Goal: Transaction & Acquisition: Purchase product/service

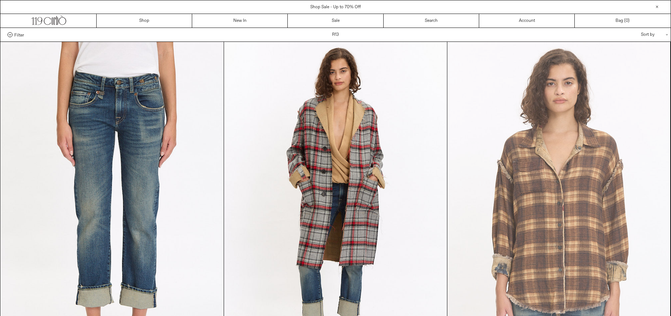
click at [562, 218] on at bounding box center [559, 209] width 223 height 335
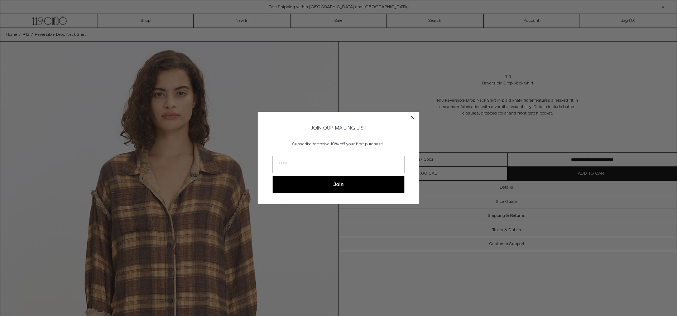
click at [412, 115] on circle "Close dialog" at bounding box center [412, 118] width 7 height 7
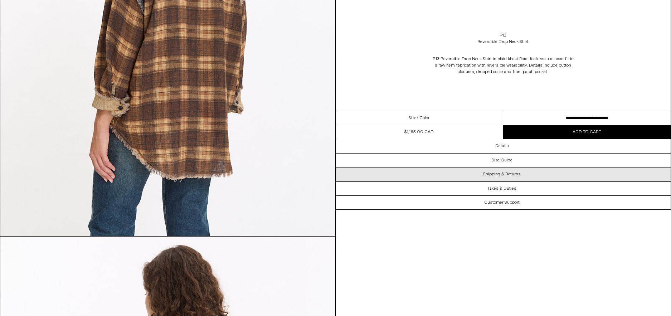
scroll to position [1898, 0]
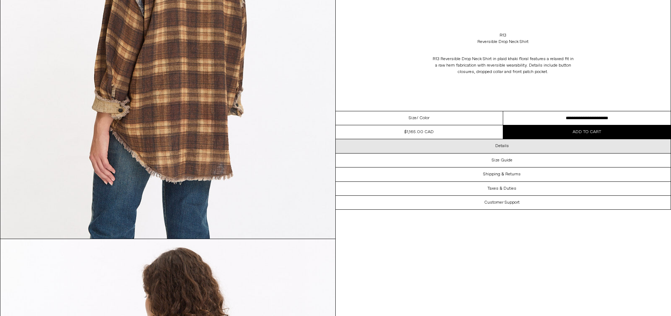
click at [501, 145] on h3 "Details" at bounding box center [503, 146] width 14 height 5
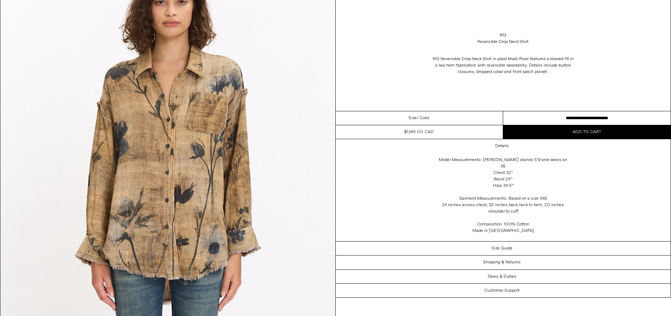
scroll to position [466, 0]
